Goal: Task Accomplishment & Management: Manage account settings

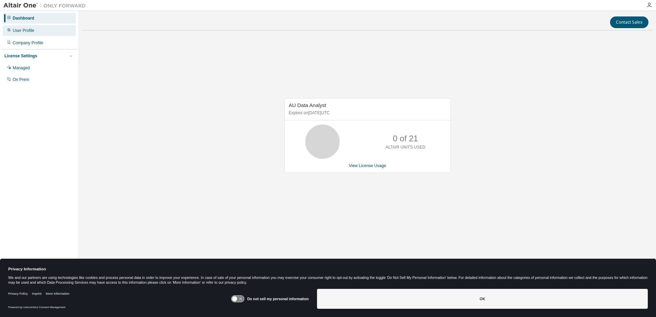
click at [17, 29] on div "User Profile" at bounding box center [24, 30] width 22 height 5
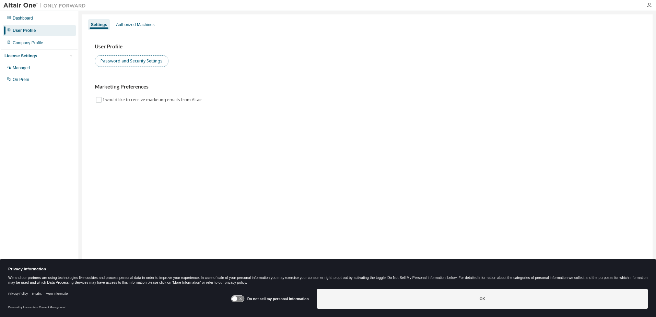
click at [131, 60] on button "Password and Security Settings" at bounding box center [132, 61] width 74 height 12
